Goal: Information Seeking & Learning: Learn about a topic

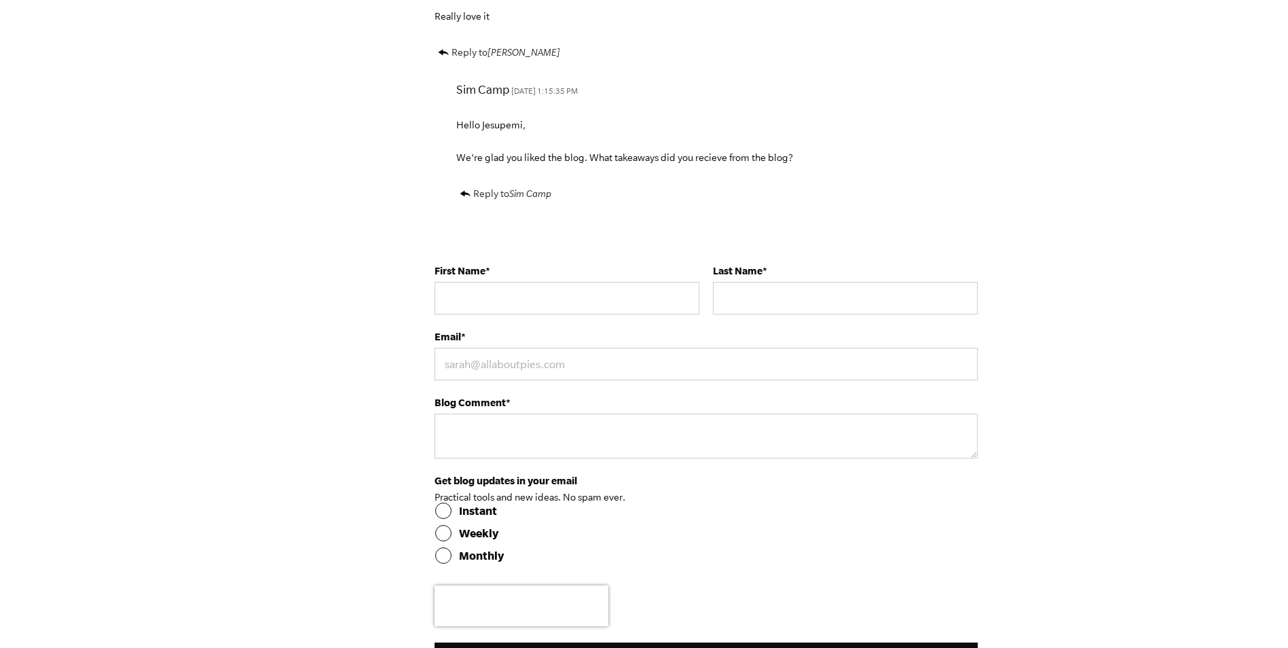
scroll to position [4685, 0]
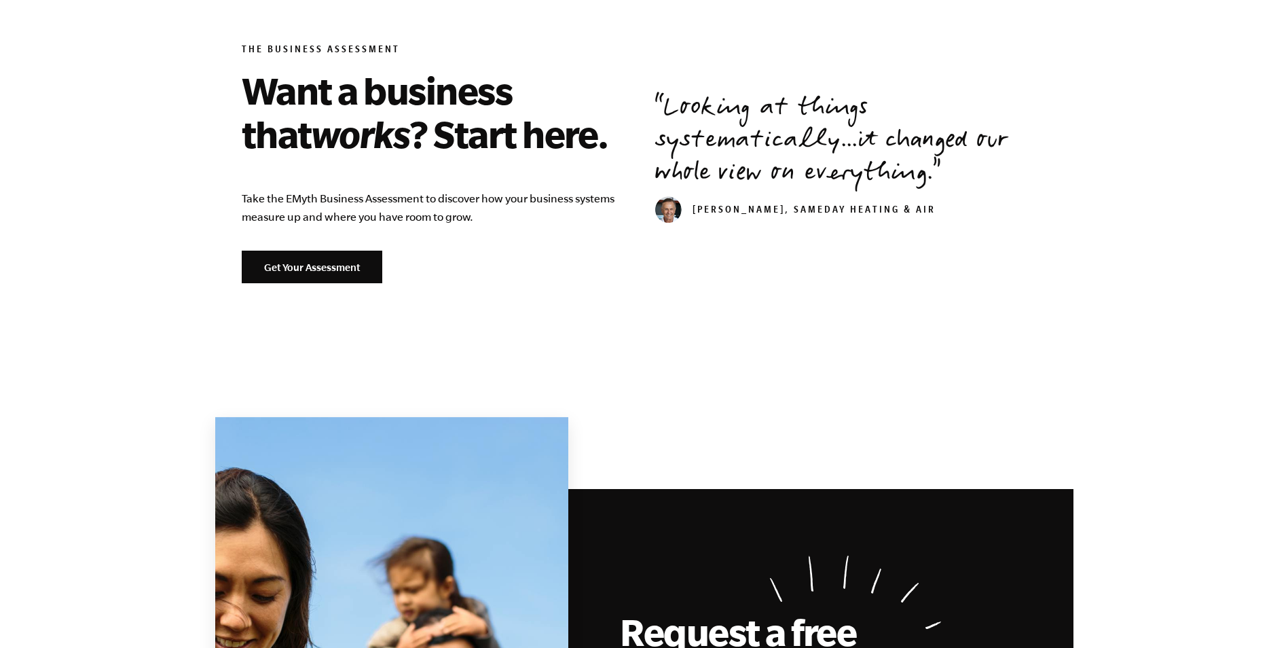
scroll to position [1595, 0]
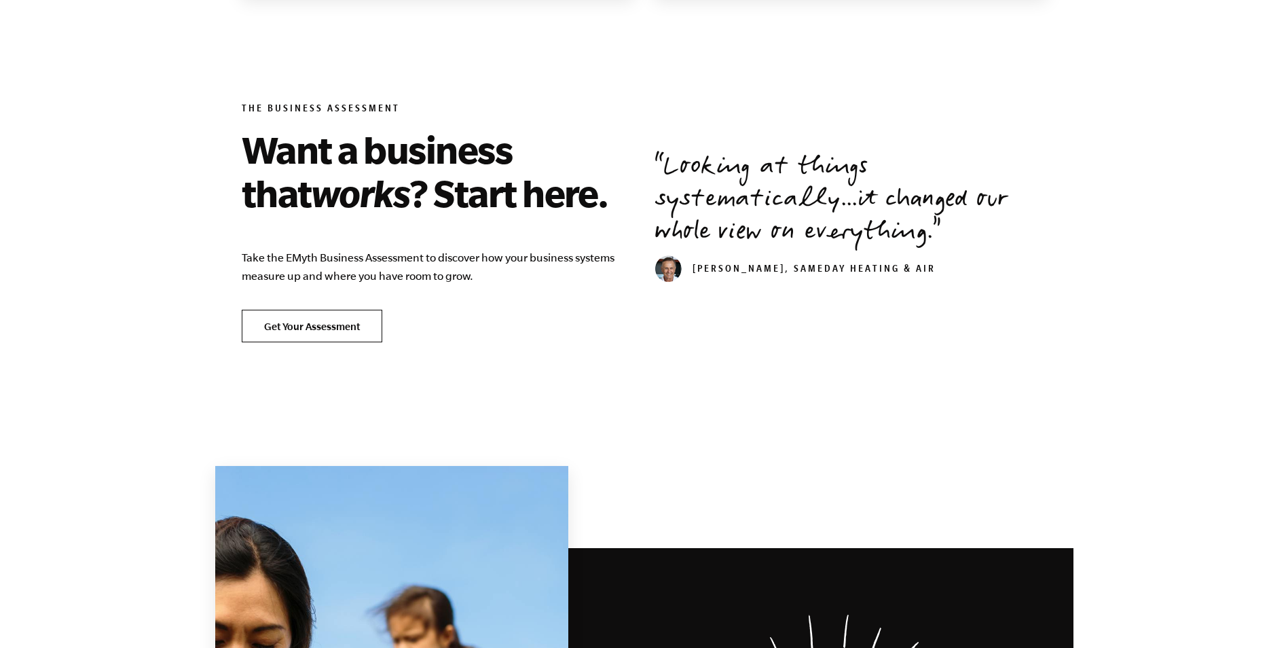
click at [298, 327] on link "Get Your Assessment" at bounding box center [312, 326] width 141 height 33
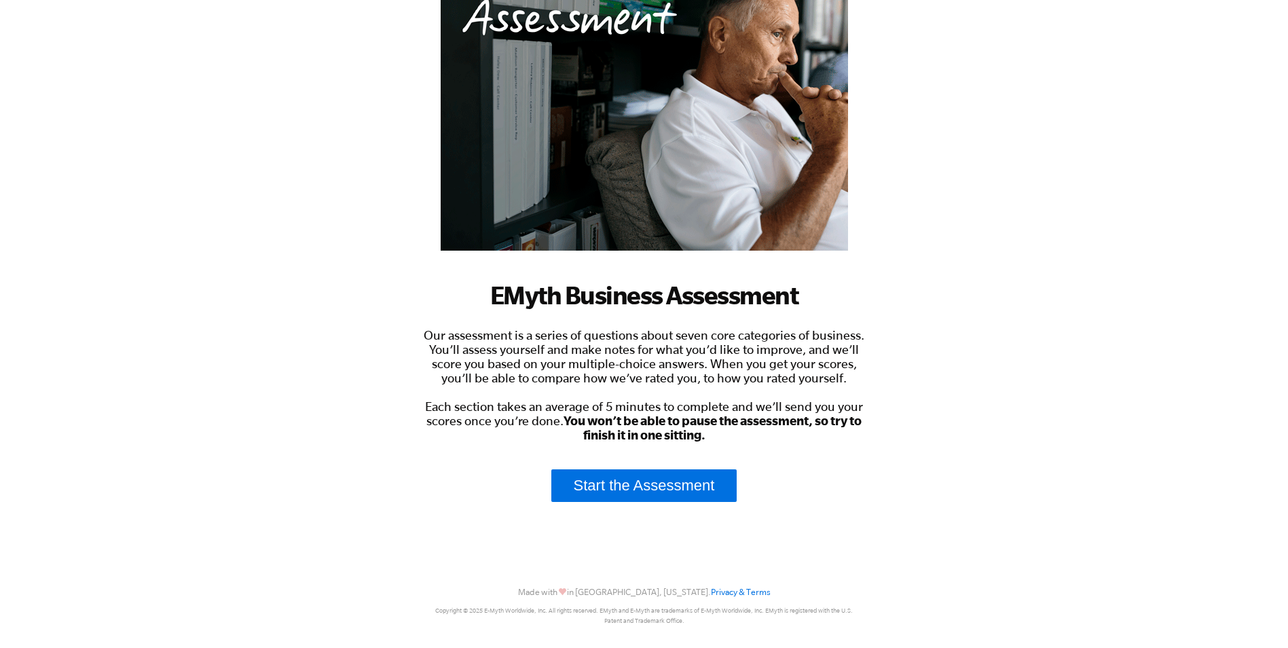
scroll to position [160, 0]
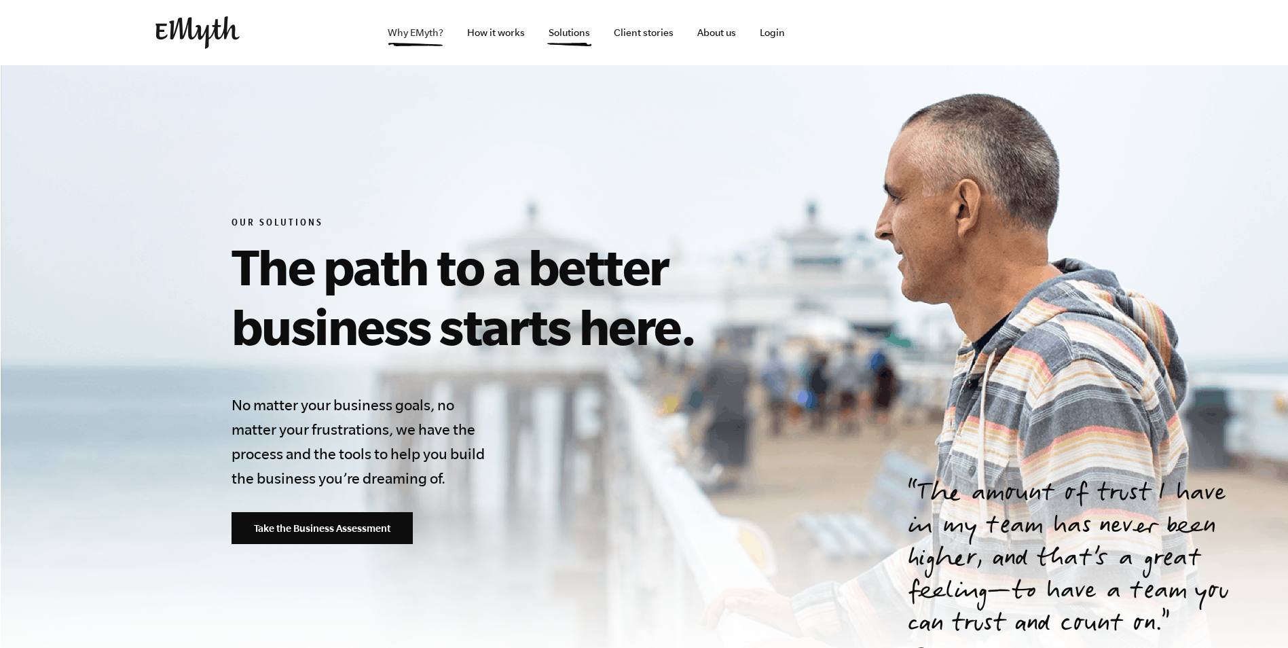
click at [415, 27] on link "Why EMyth?" at bounding box center [415, 32] width 77 height 65
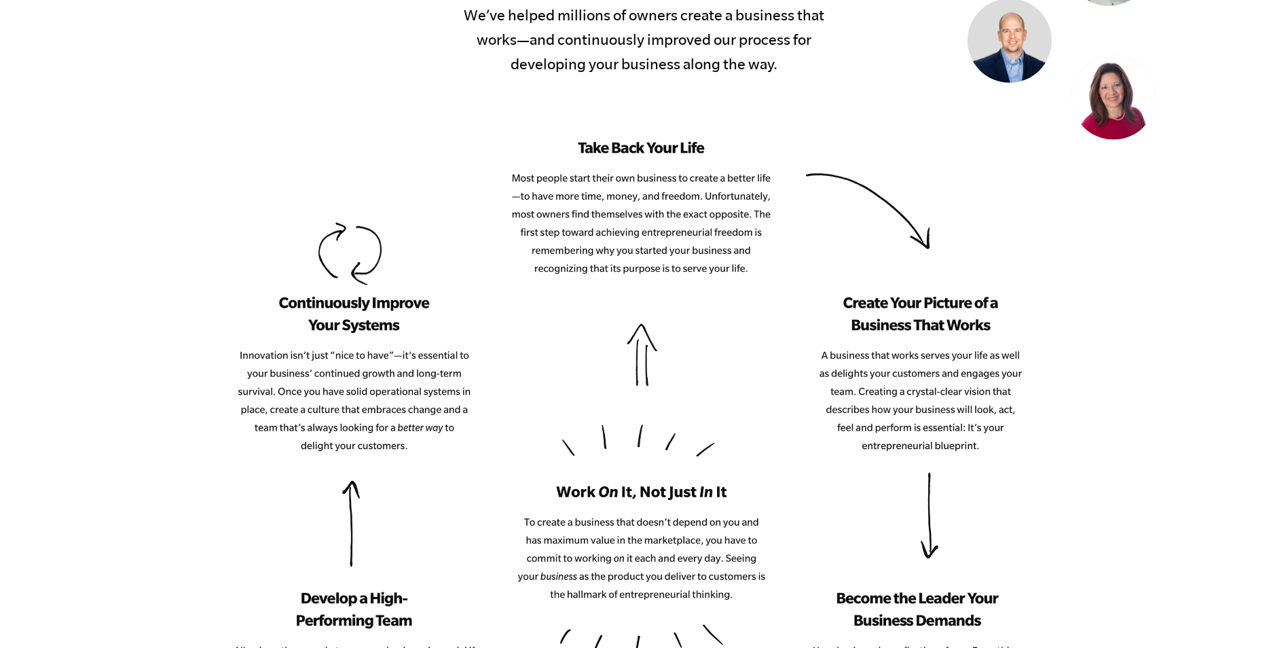
scroll to position [1494, 0]
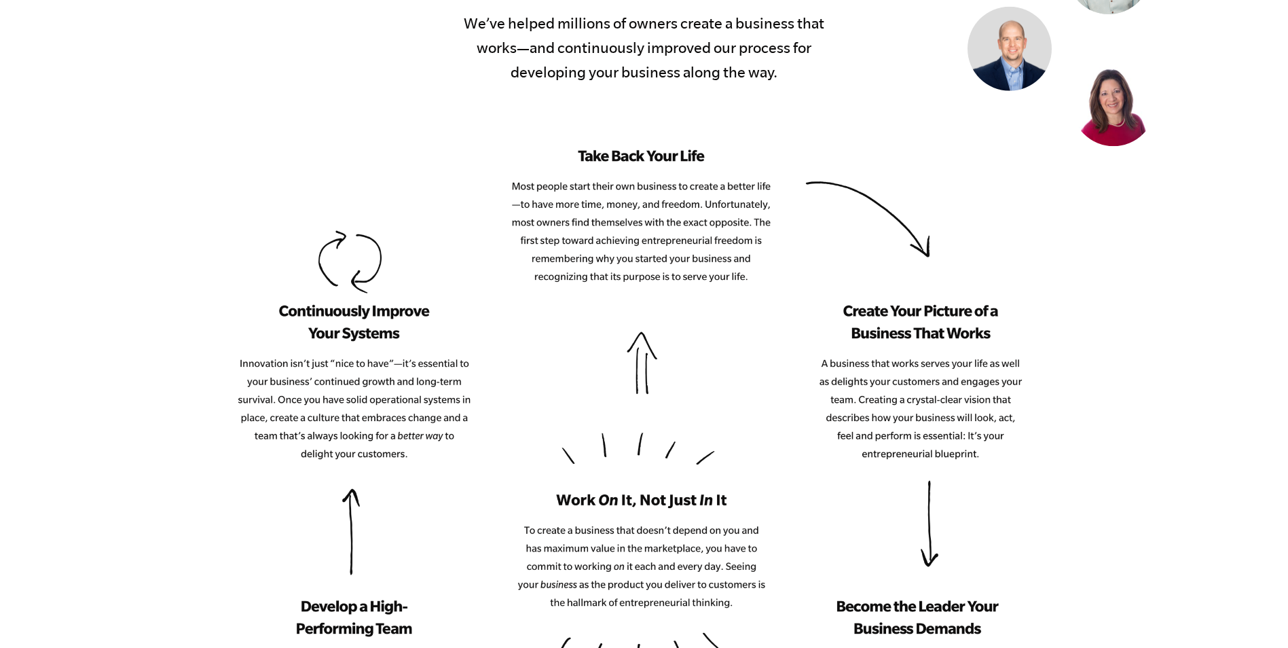
click at [592, 195] on img at bounding box center [628, 553] width 793 height 809
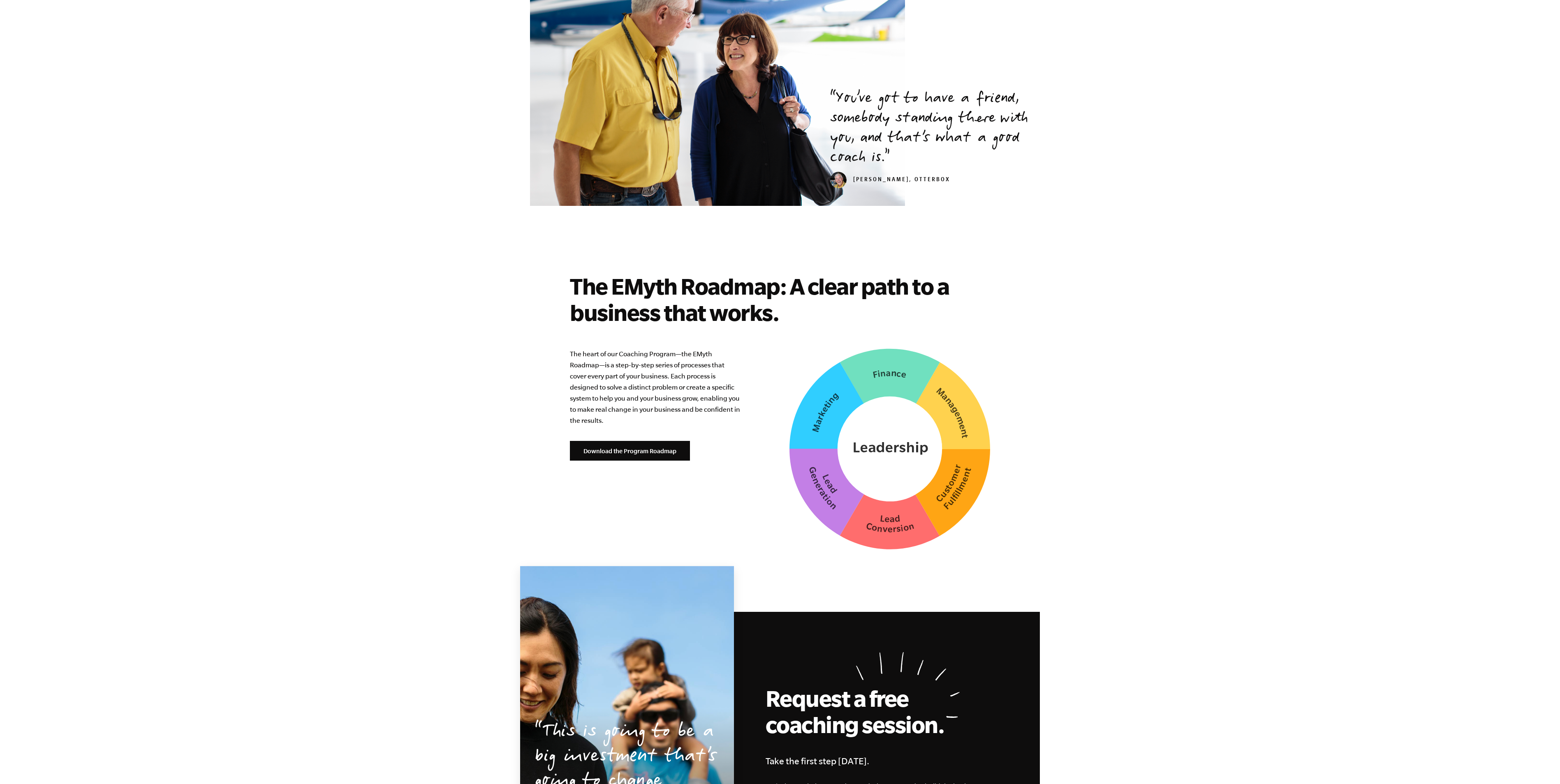
scroll to position [1683, 0]
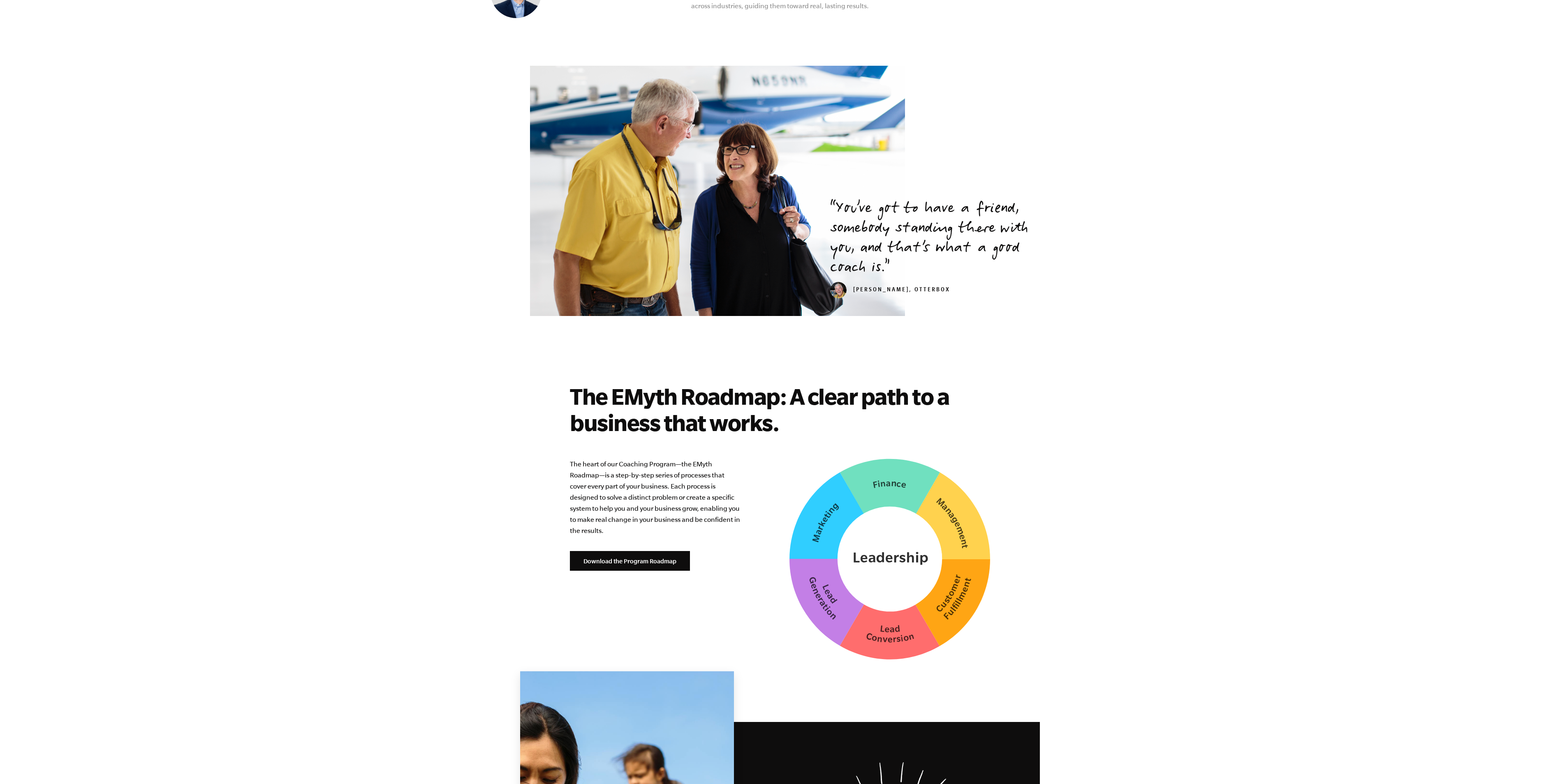
click at [779, 392] on img at bounding box center [890, 559] width 200 height 201
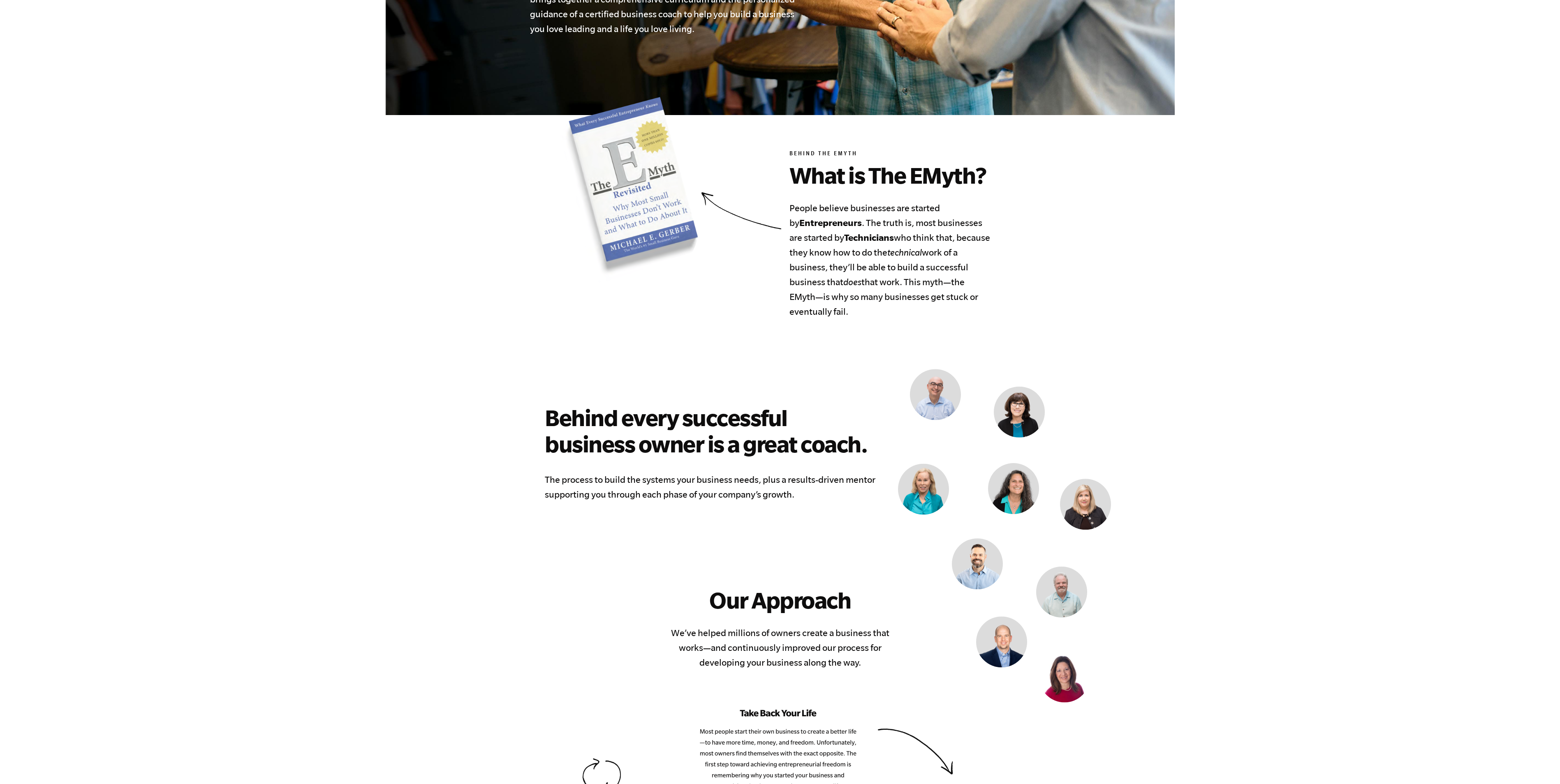
scroll to position [0, 0]
